Goal: Task Accomplishment & Management: Use online tool/utility

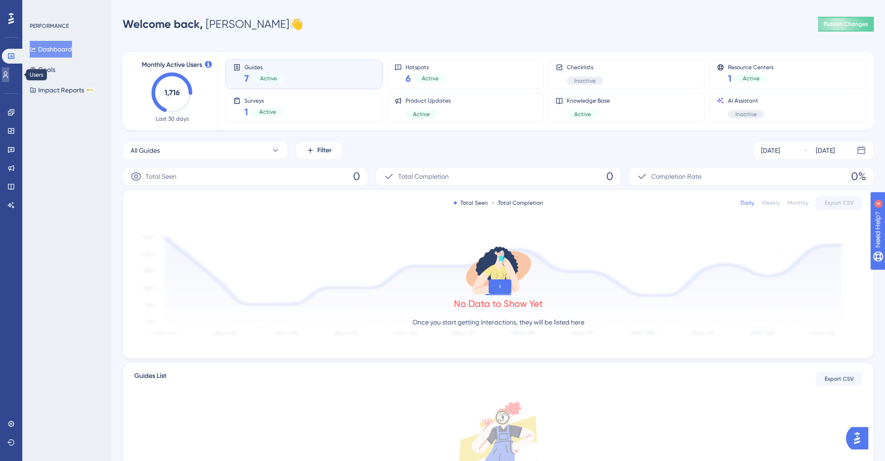
click at [9, 72] on icon at bounding box center [5, 74] width 7 height 7
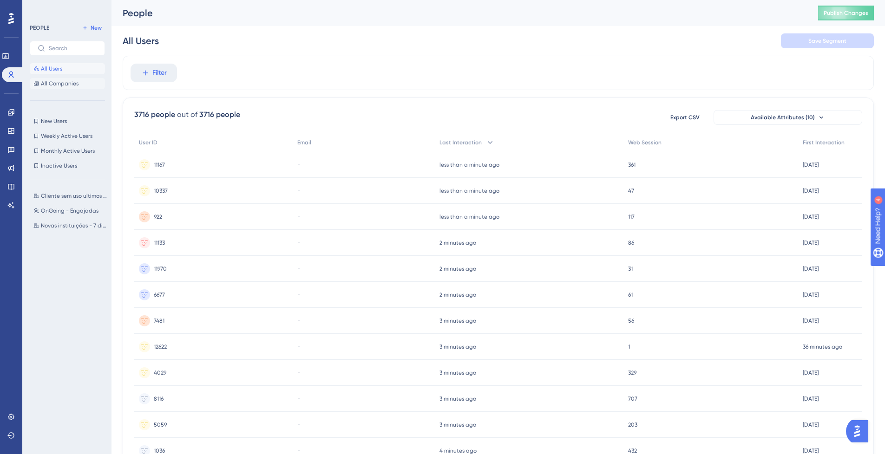
click at [64, 82] on span "All Companies" at bounding box center [60, 83] width 38 height 7
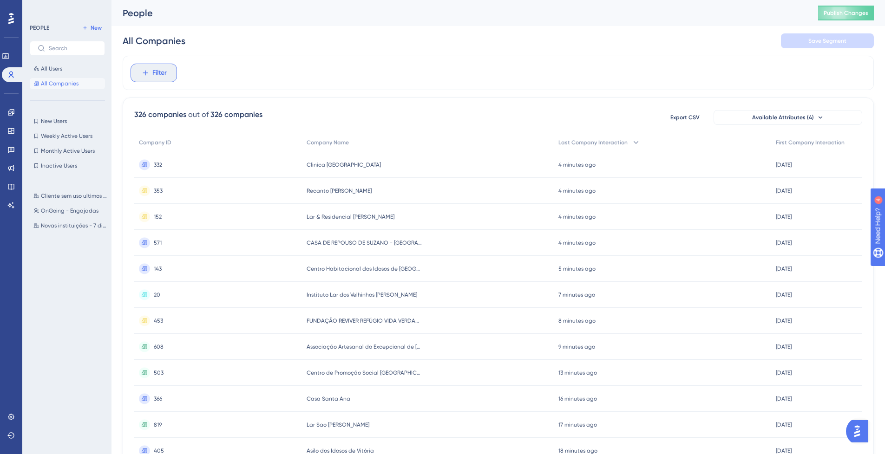
drag, startPoint x: 162, startPoint y: 70, endPoint x: 167, endPoint y: 74, distance: 7.0
click at [163, 70] on span "Filter" at bounding box center [159, 72] width 14 height 11
click at [219, 195] on span "Last Company Interaction" at bounding box center [182, 198] width 77 height 11
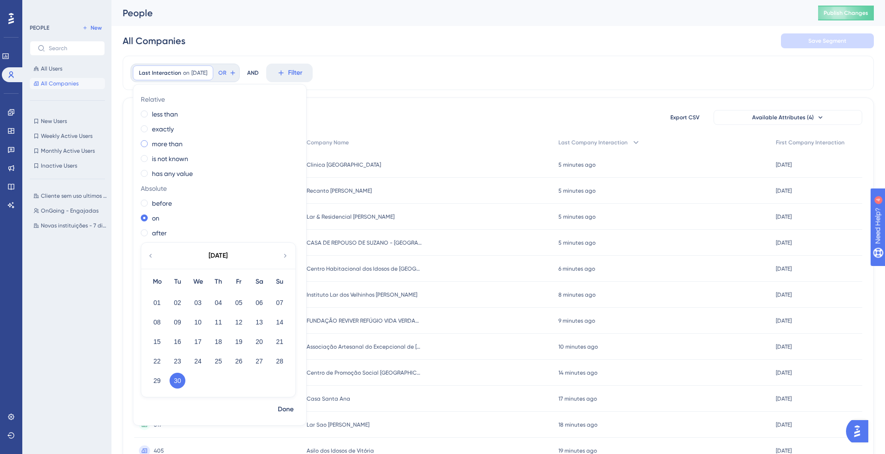
click at [167, 146] on label "more than" at bounding box center [167, 143] width 31 height 11
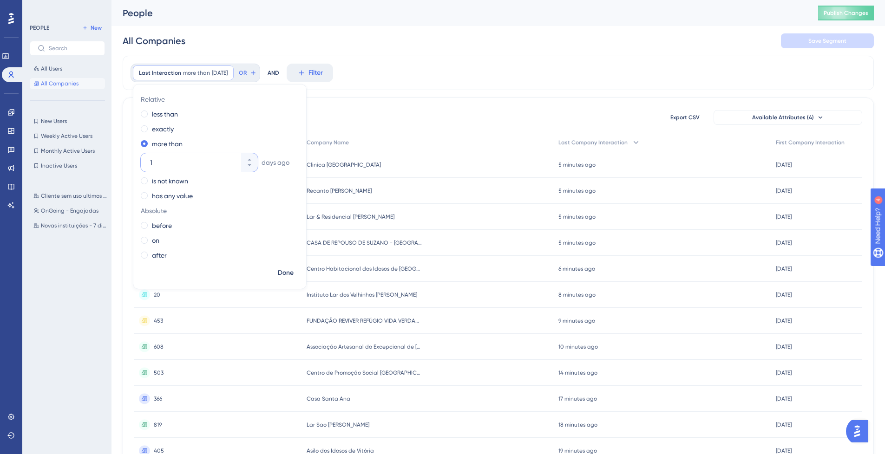
drag, startPoint x: 181, startPoint y: 162, endPoint x: 190, endPoint y: 173, distance: 14.2
click at [181, 162] on input "1" at bounding box center [194, 162] width 89 height 11
type input "62"
click at [284, 272] on span "Done" at bounding box center [286, 272] width 16 height 11
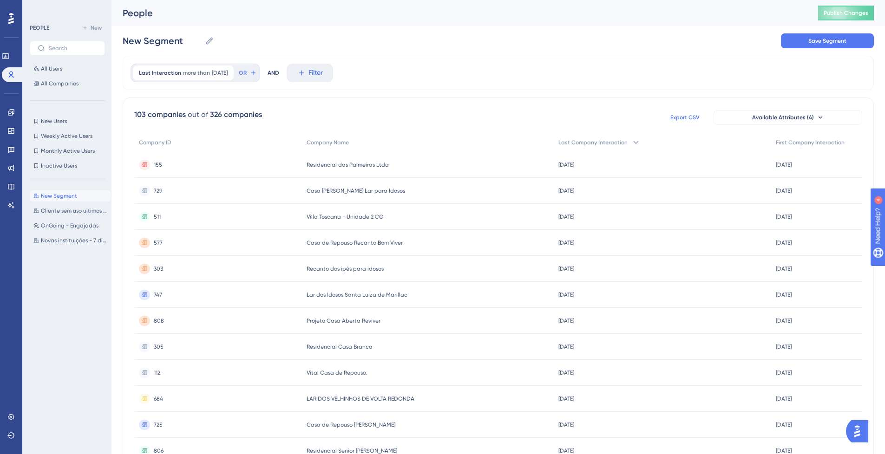
click at [689, 117] on span "Export CSV" at bounding box center [684, 117] width 29 height 7
click at [229, 77] on div at bounding box center [227, 73] width 6 height 9
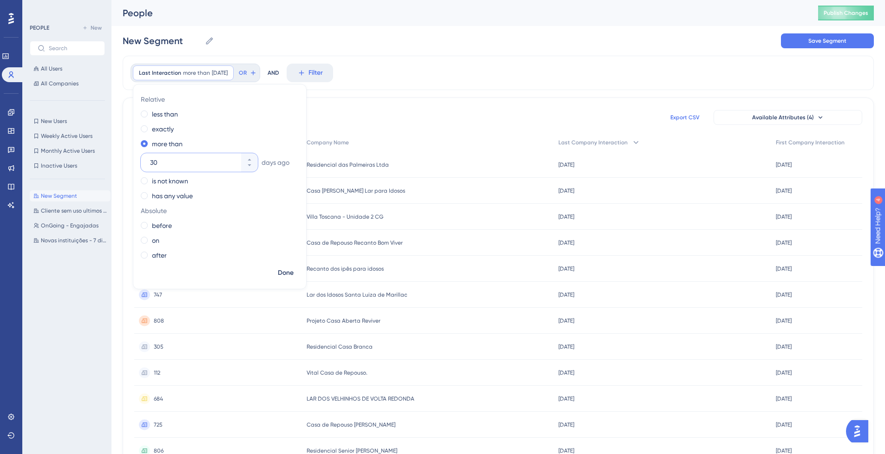
type input "30"
click at [285, 274] on span "Done" at bounding box center [286, 272] width 16 height 11
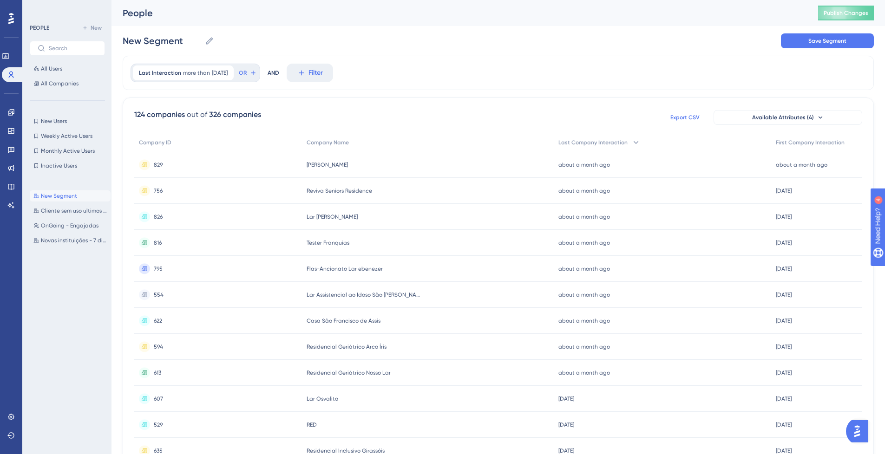
click at [690, 115] on span "Export CSV" at bounding box center [684, 117] width 29 height 7
